Goal: Transaction & Acquisition: Purchase product/service

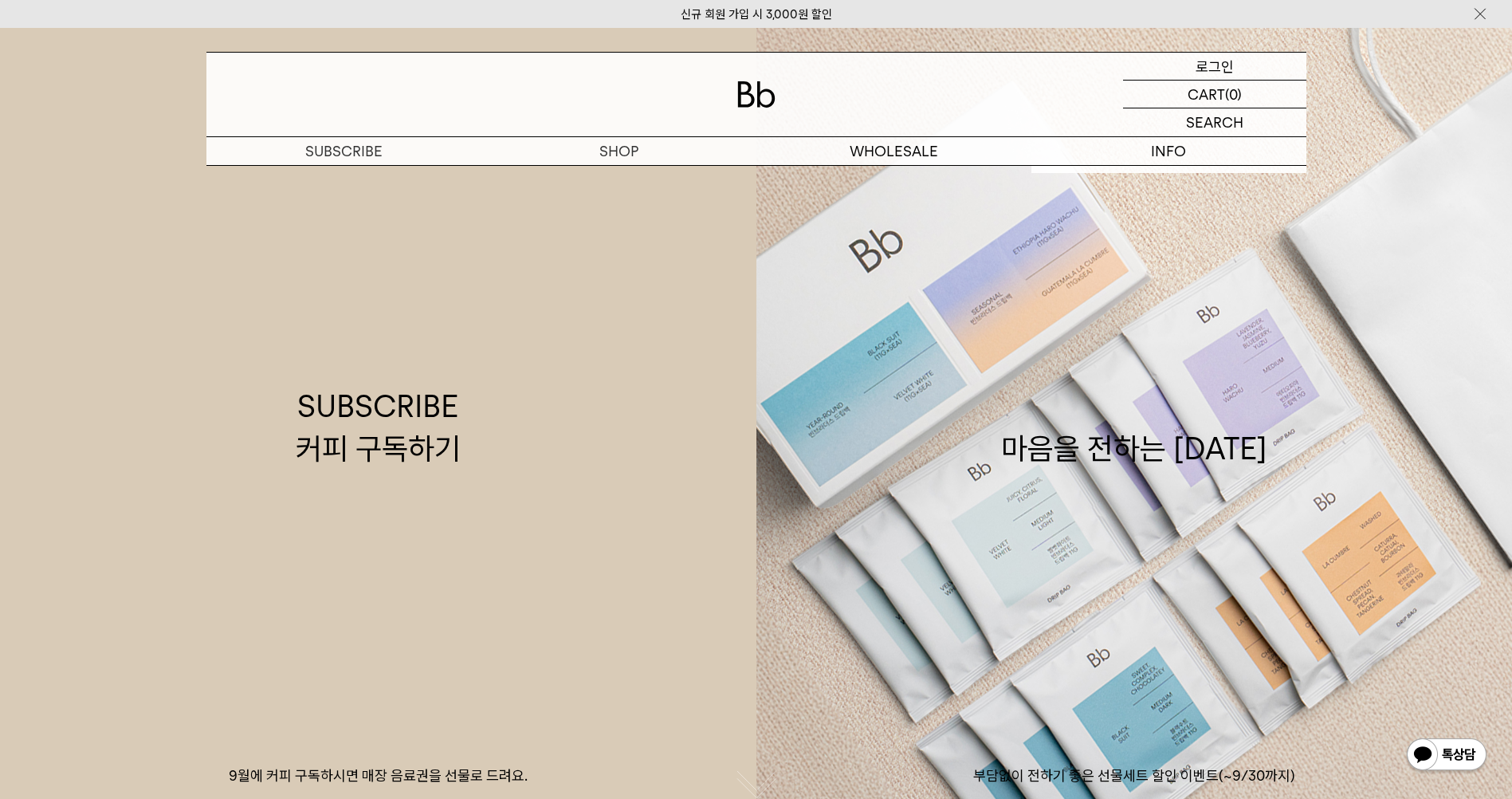
click at [1221, 70] on p "로그인" at bounding box center [1214, 66] width 38 height 27
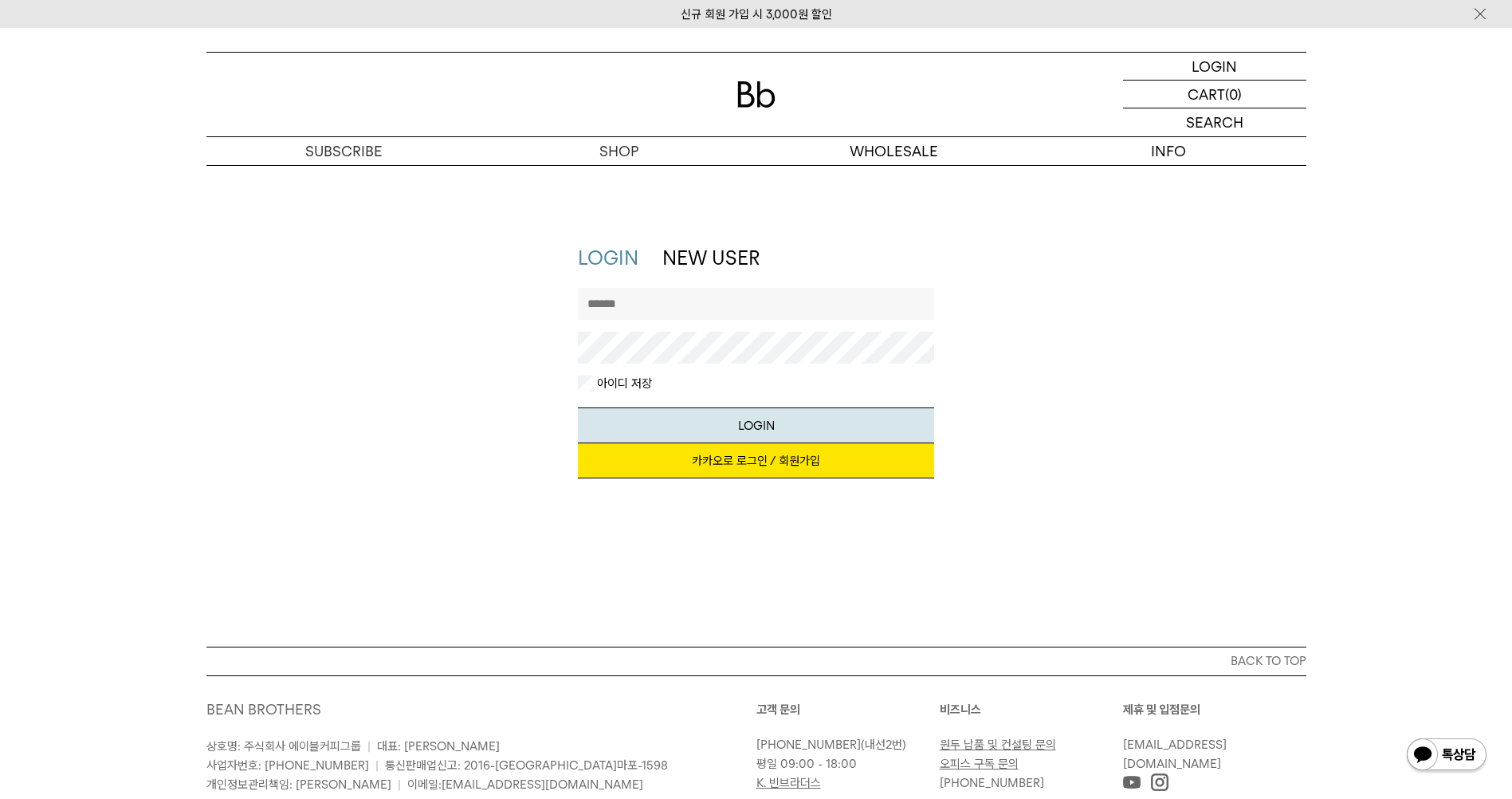
click at [767, 467] on link "카카오로 로그인 / 회원가입" at bounding box center [756, 461] width 357 height 35
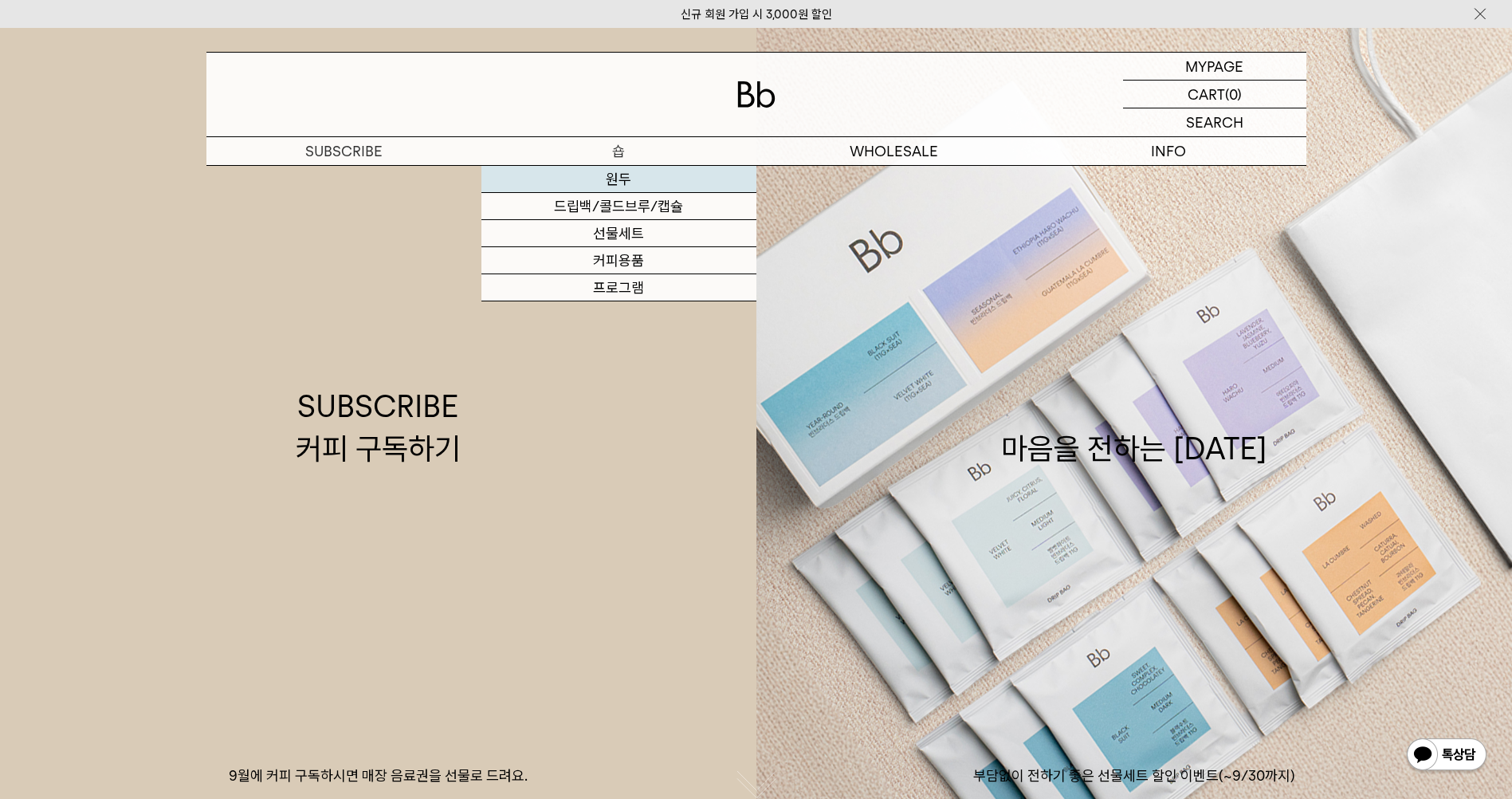
click at [630, 182] on link "원두" at bounding box center [619, 178] width 275 height 27
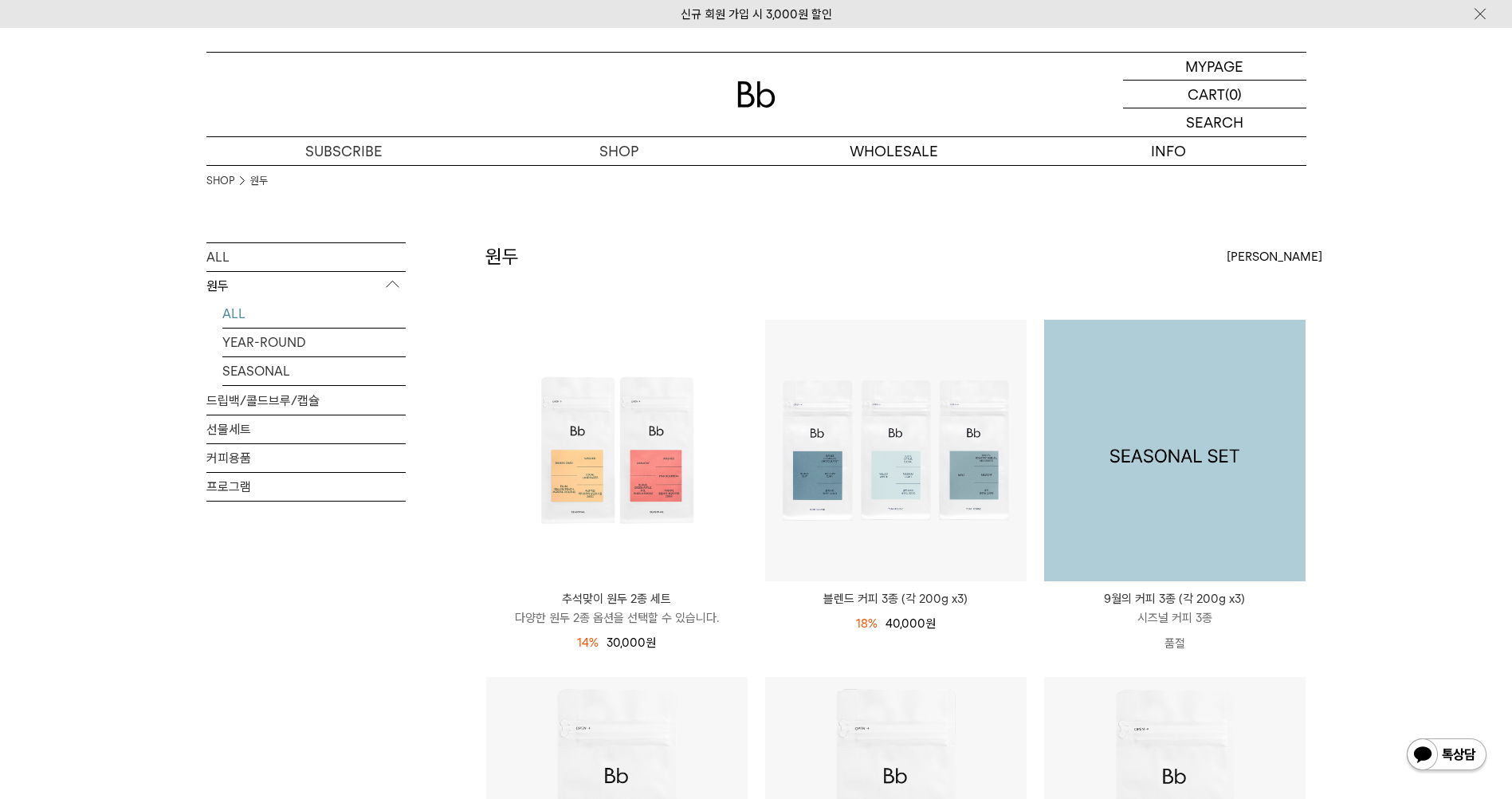
click at [1240, 426] on img at bounding box center [1175, 450] width 262 height 262
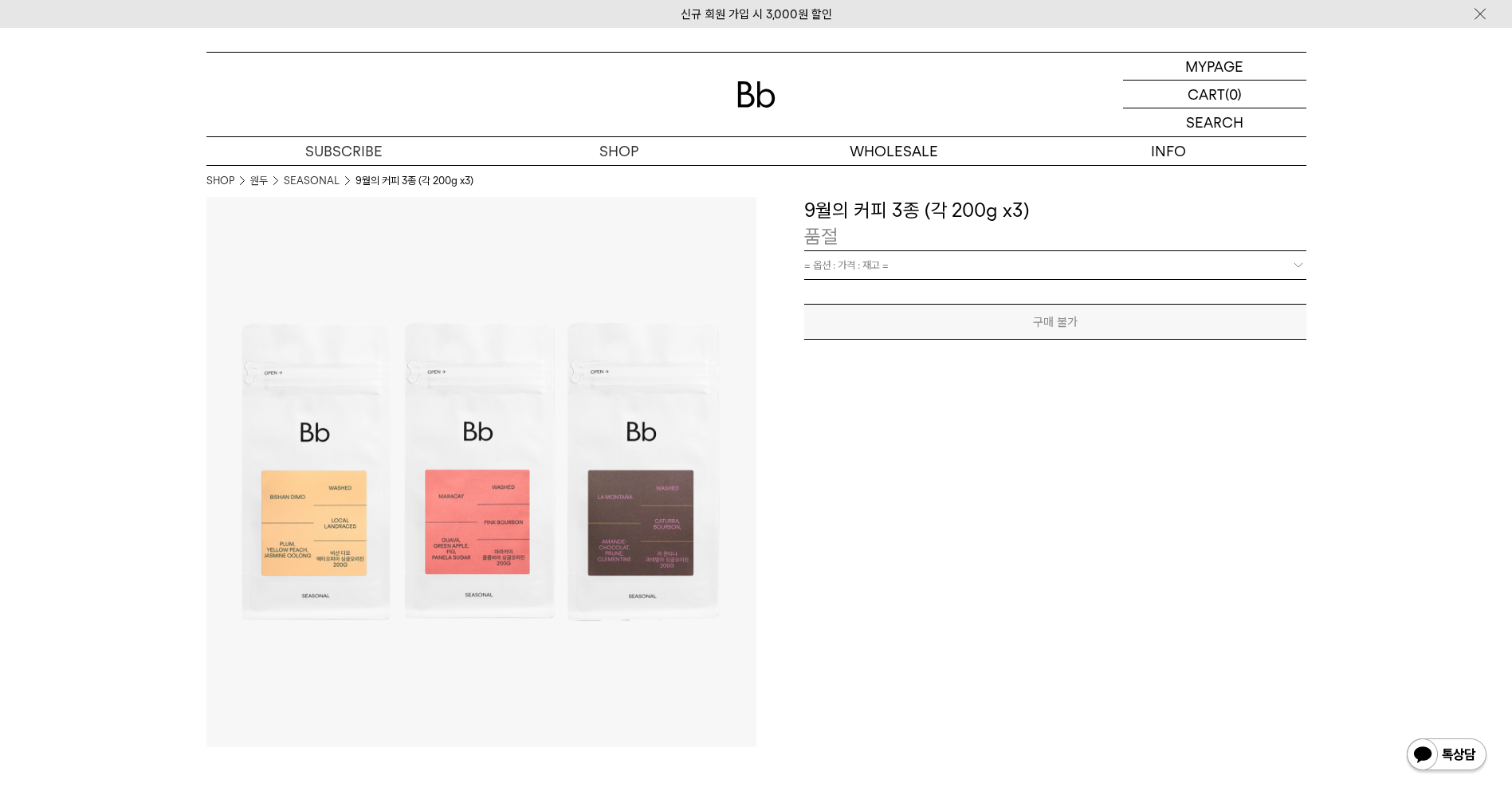
click at [869, 264] on span "= 옵션 : 가격 : 재고 =" at bounding box center [846, 265] width 84 height 28
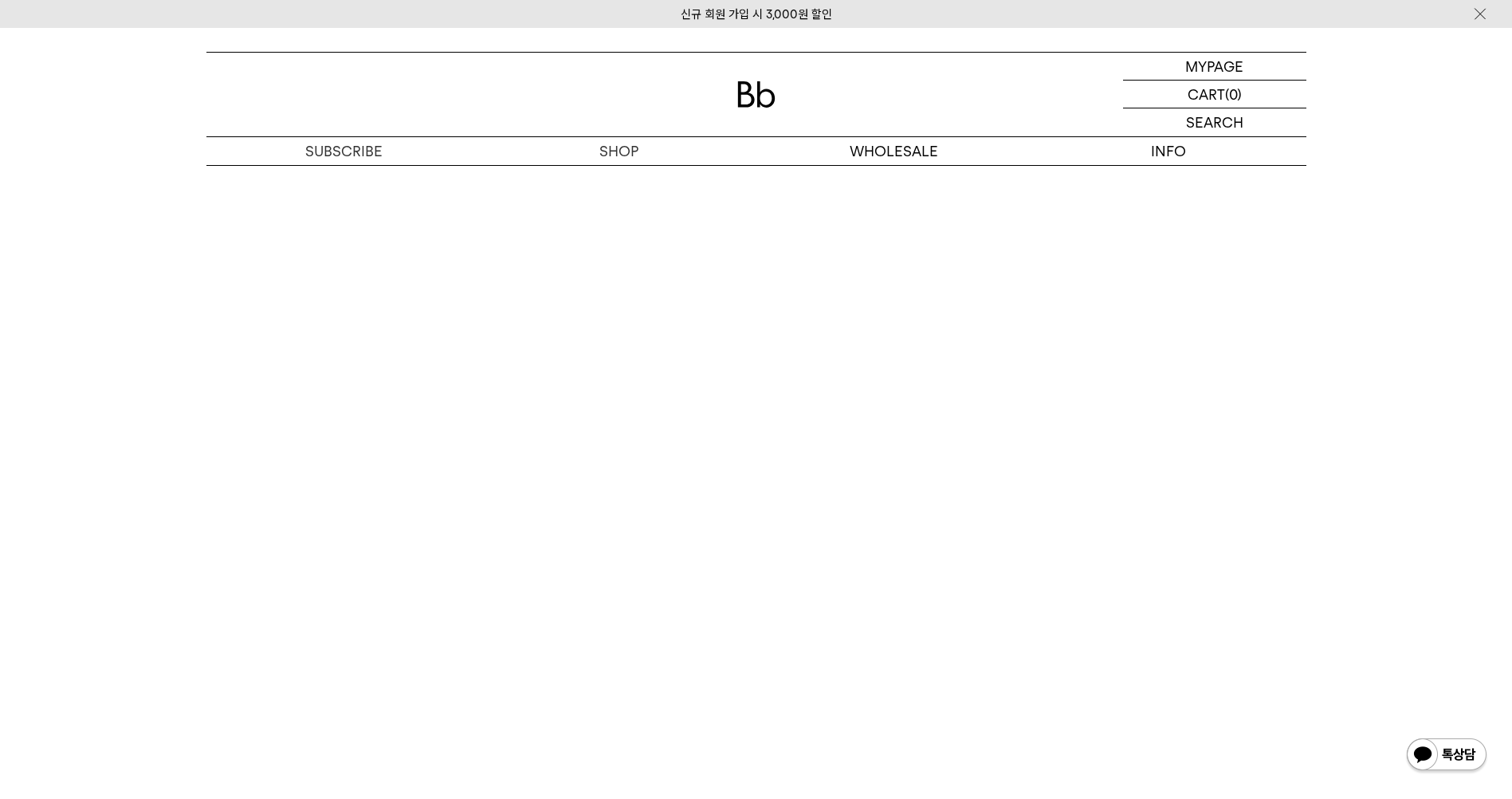
scroll to position [4148, 0]
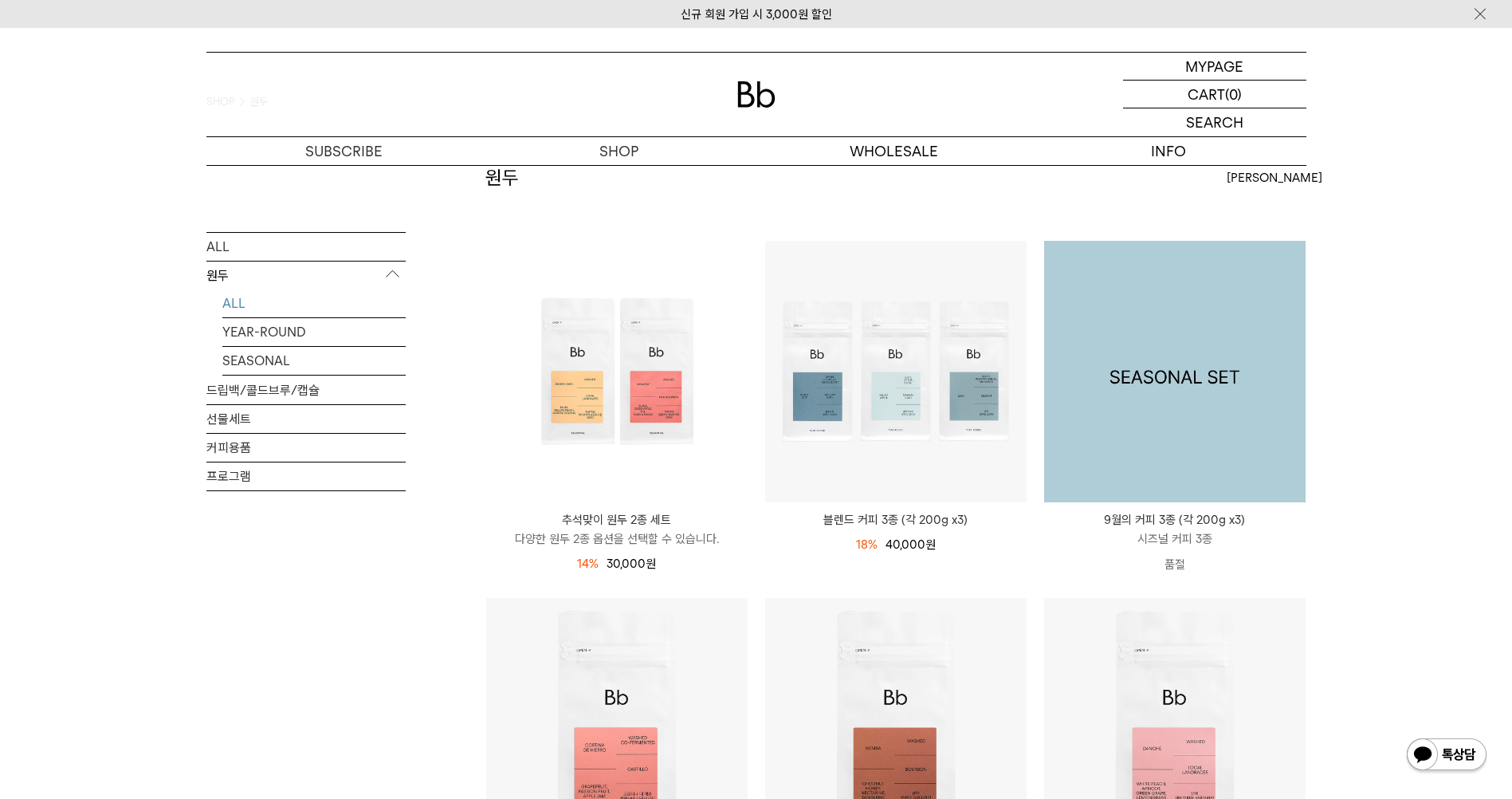
scroll to position [80, 0]
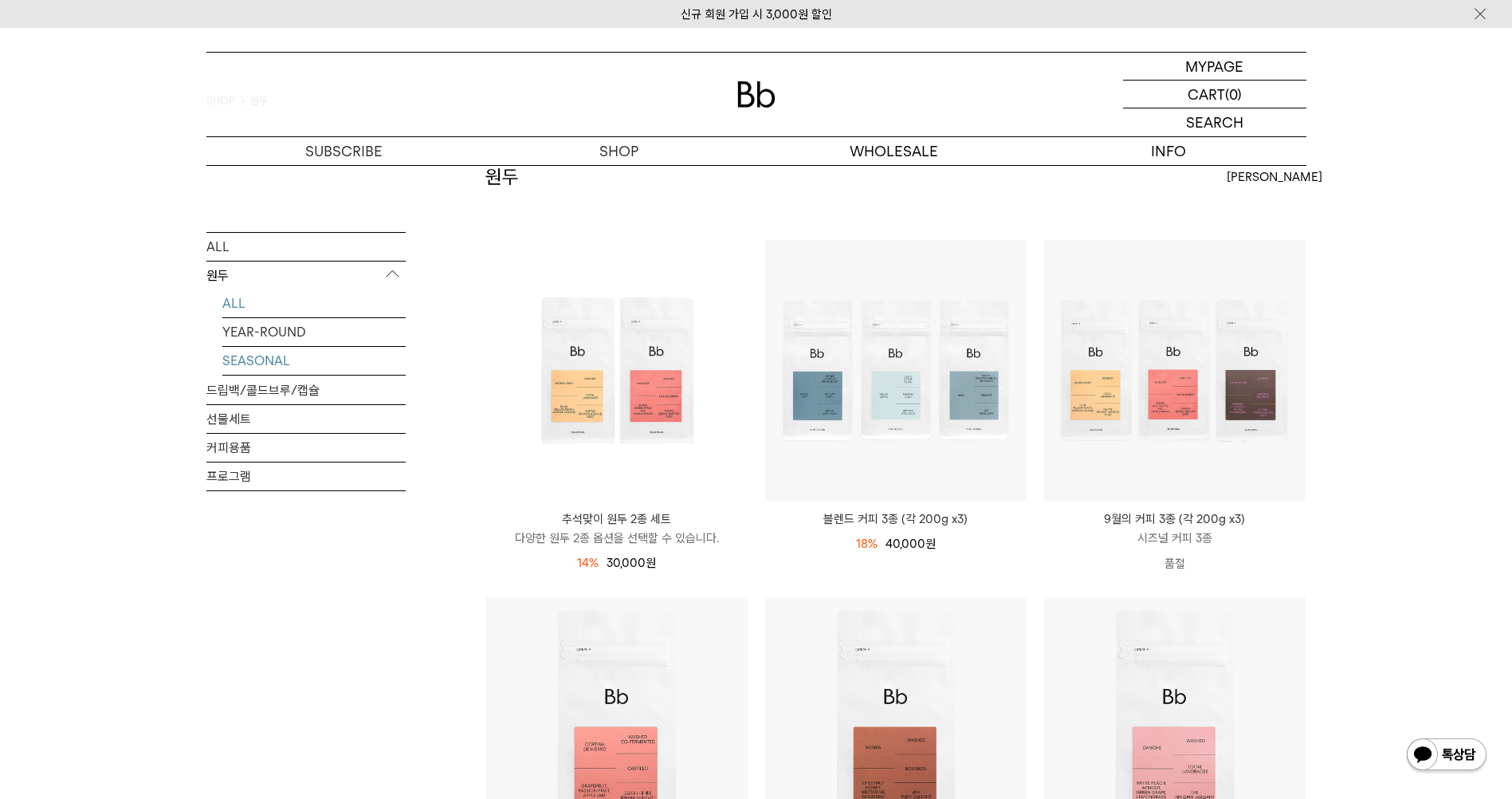
click at [274, 364] on link "SEASONAL" at bounding box center [314, 360] width 183 height 28
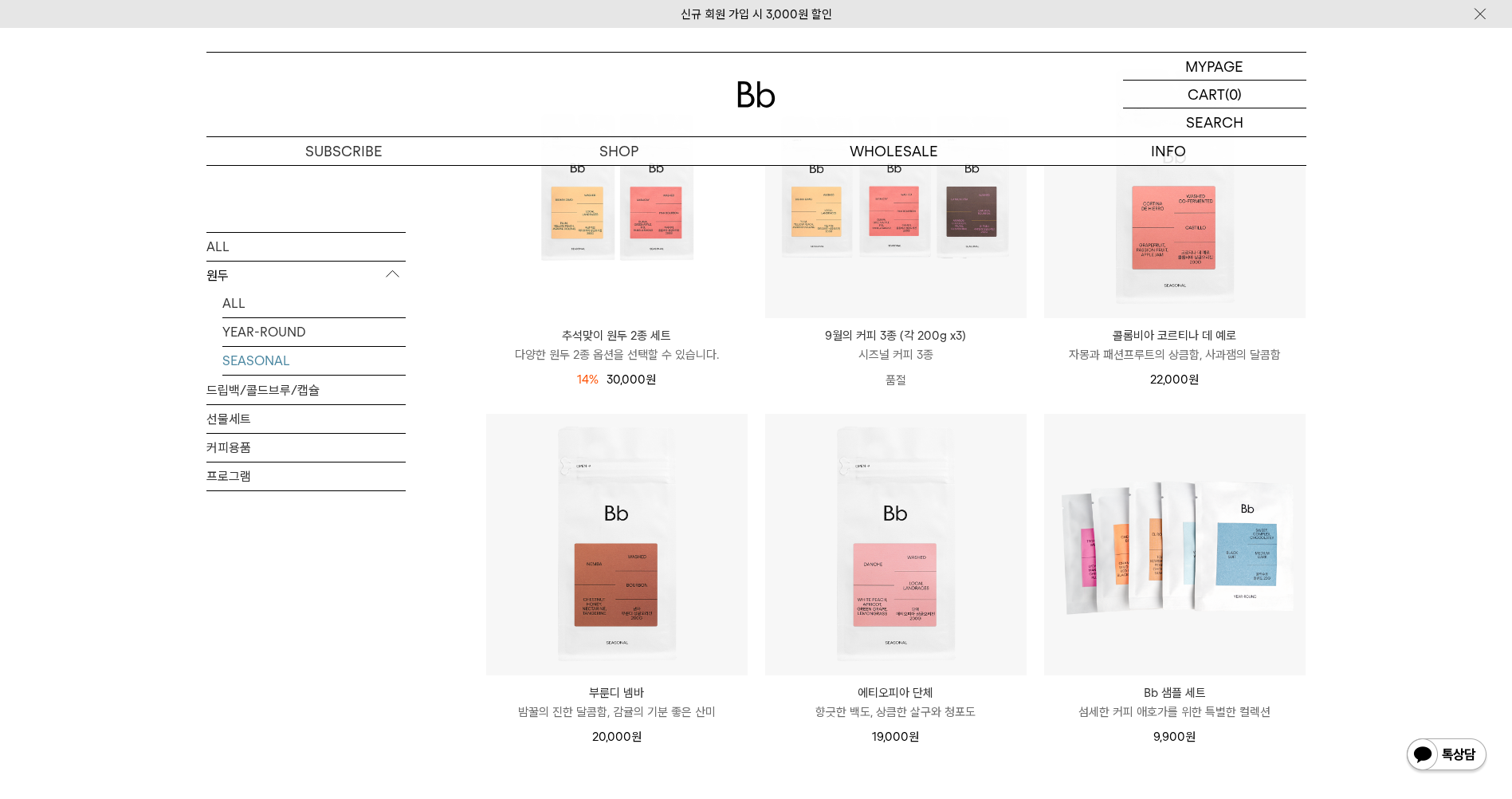
scroll to position [240, 0]
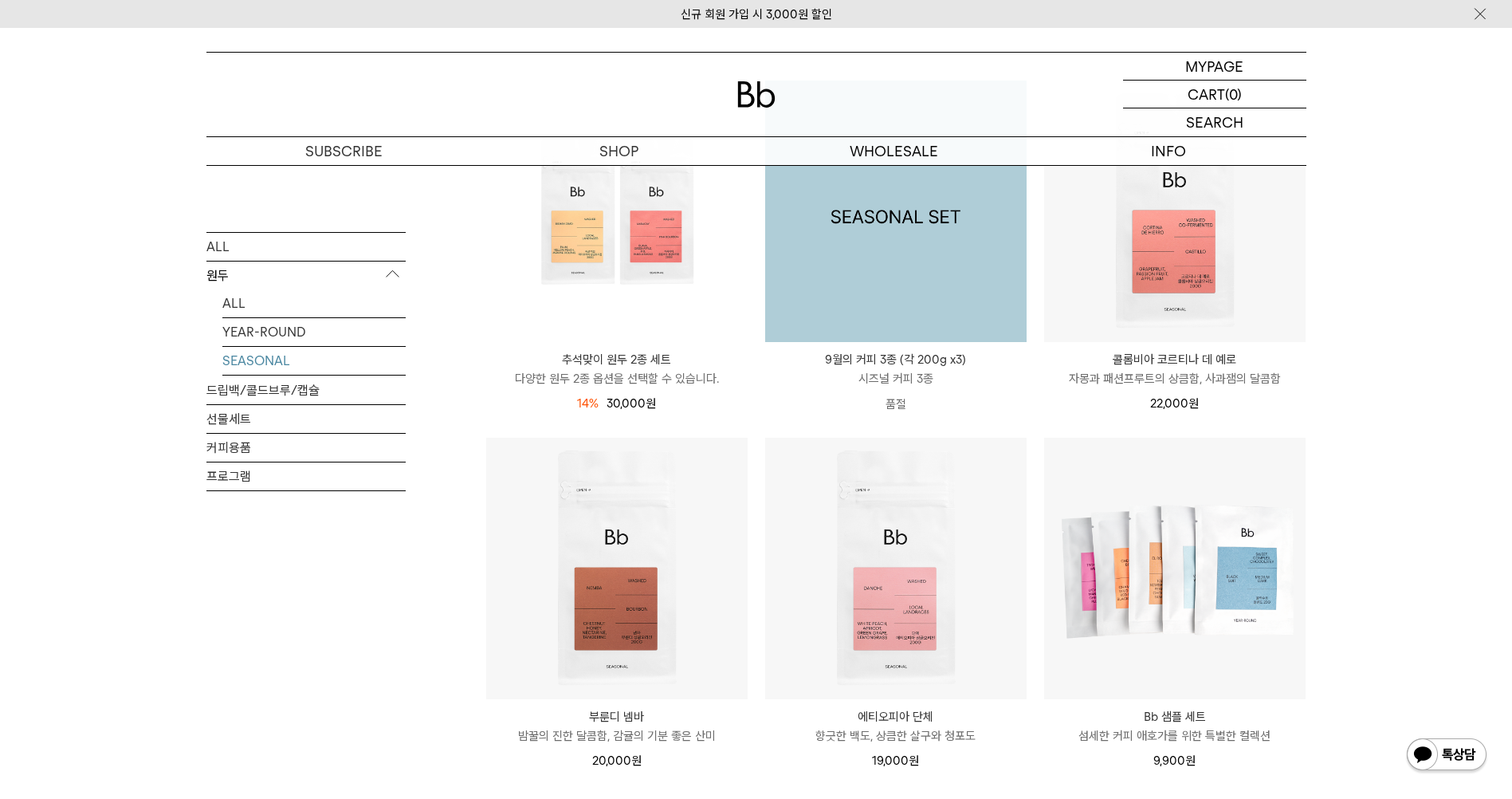
click at [919, 313] on img at bounding box center [896, 211] width 262 height 262
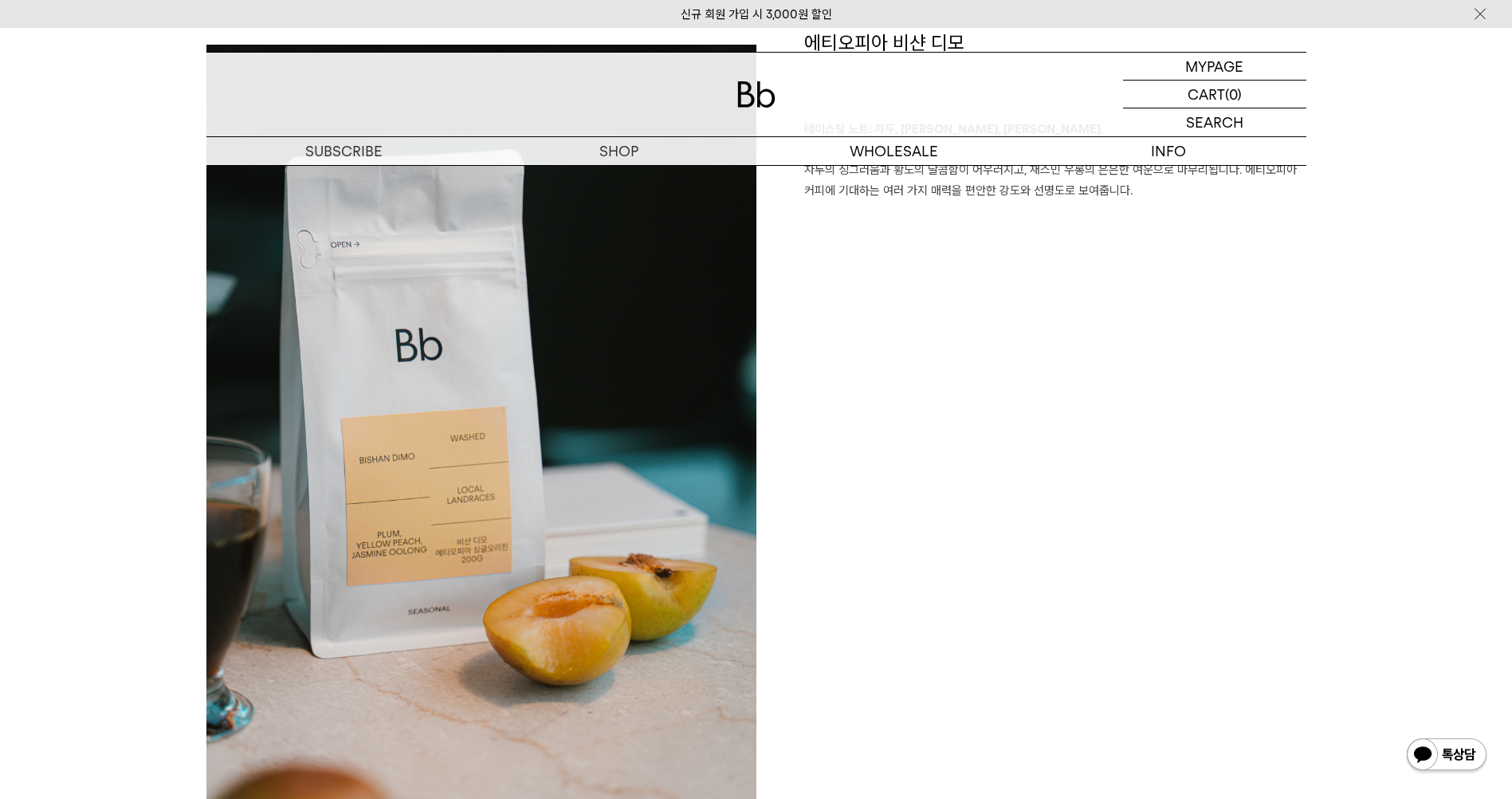
scroll to position [1197, 0]
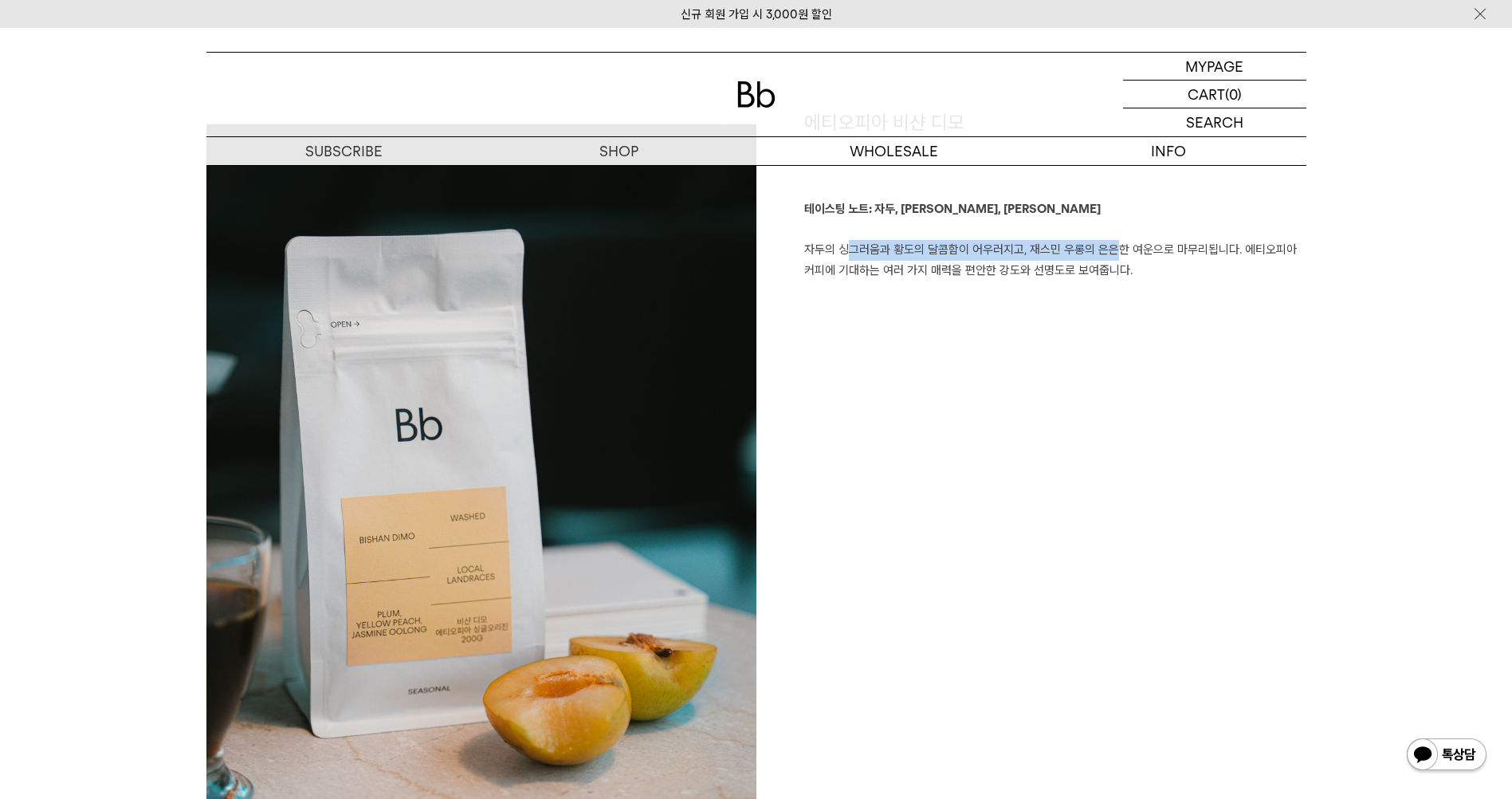
drag, startPoint x: 840, startPoint y: 252, endPoint x: 1114, endPoint y: 253, distance: 274.0
click at [1114, 253] on p "테이스팅 노트: 자두, [PERSON_NAME], 재스민 우롱 자두의 싱그러움과 황도의 달콤함이 어우러지고, 재스민 우롱의 은은한 여운으로 마…" at bounding box center [1055, 240] width 502 height 81
drag, startPoint x: 1114, startPoint y: 253, endPoint x: 1122, endPoint y: 253, distance: 8.0
click at [1122, 253] on p "테이스팅 노트: 자두, [PERSON_NAME], 재스민 우롱 자두의 싱그러움과 황도의 달콤함이 어우러지고, 재스민 우롱의 은은한 여운으로 마…" at bounding box center [1055, 240] width 502 height 81
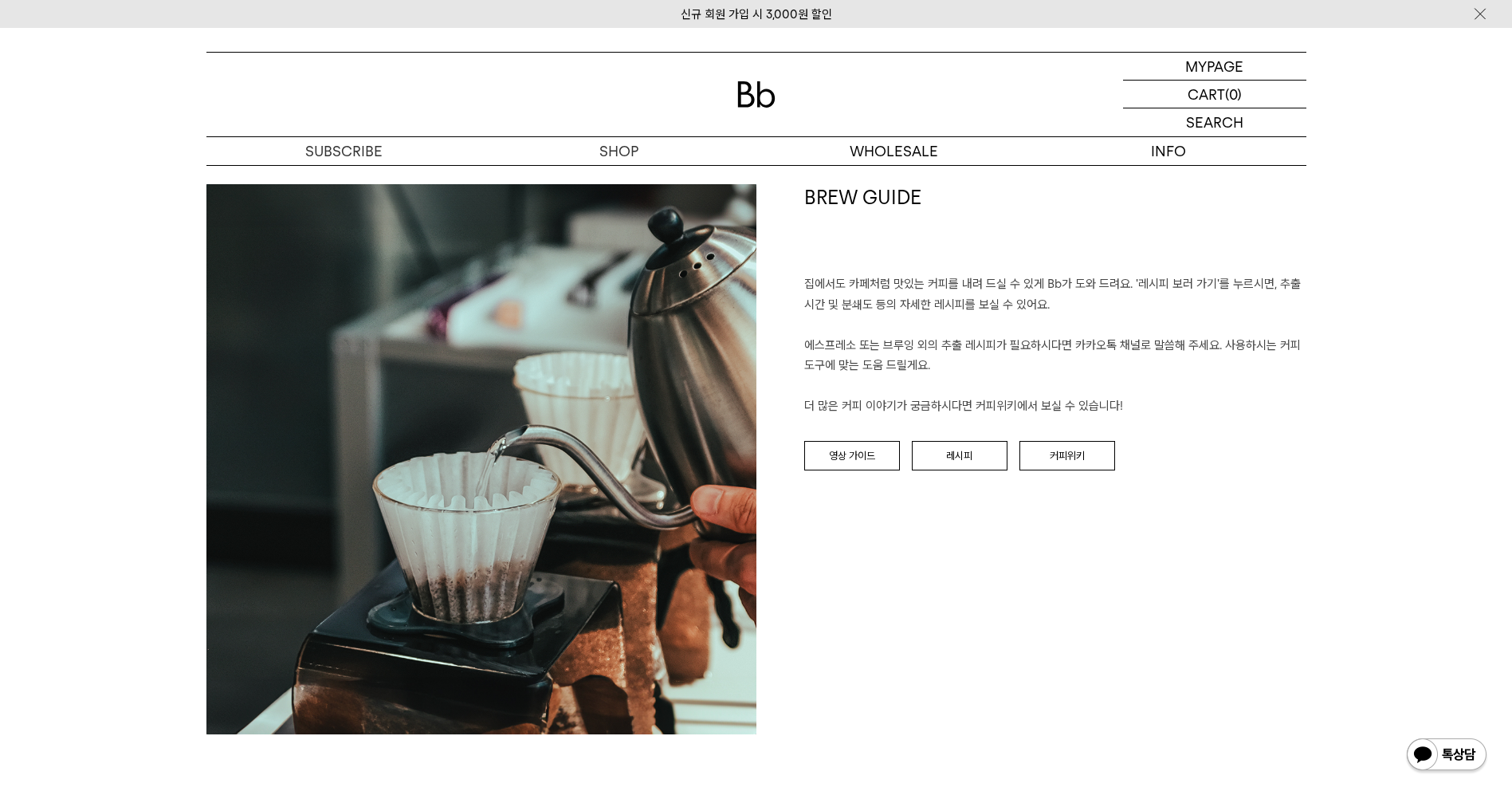
scroll to position [3270, 0]
